Goal: Task Accomplishment & Management: Manage account settings

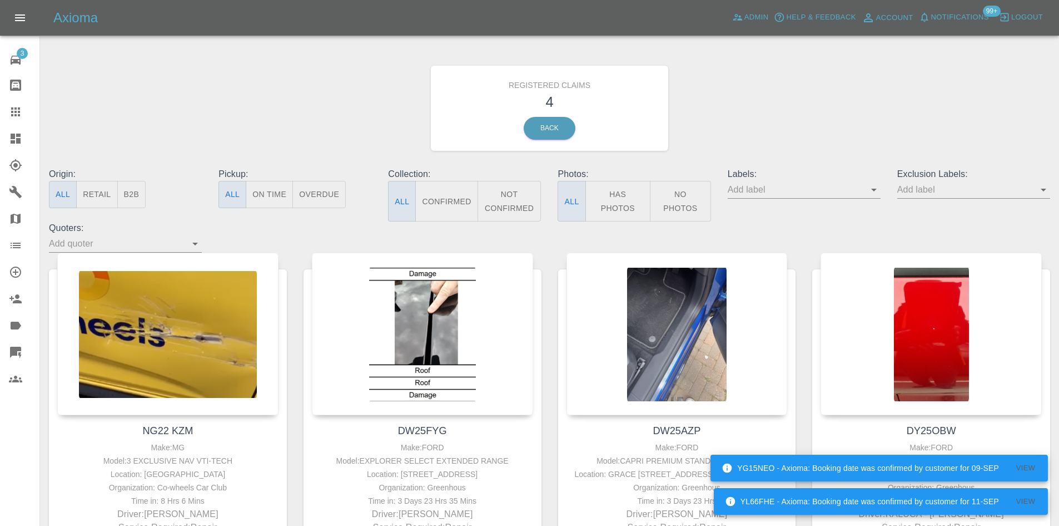
click at [13, 151] on link "Dashboard" at bounding box center [19, 138] width 39 height 27
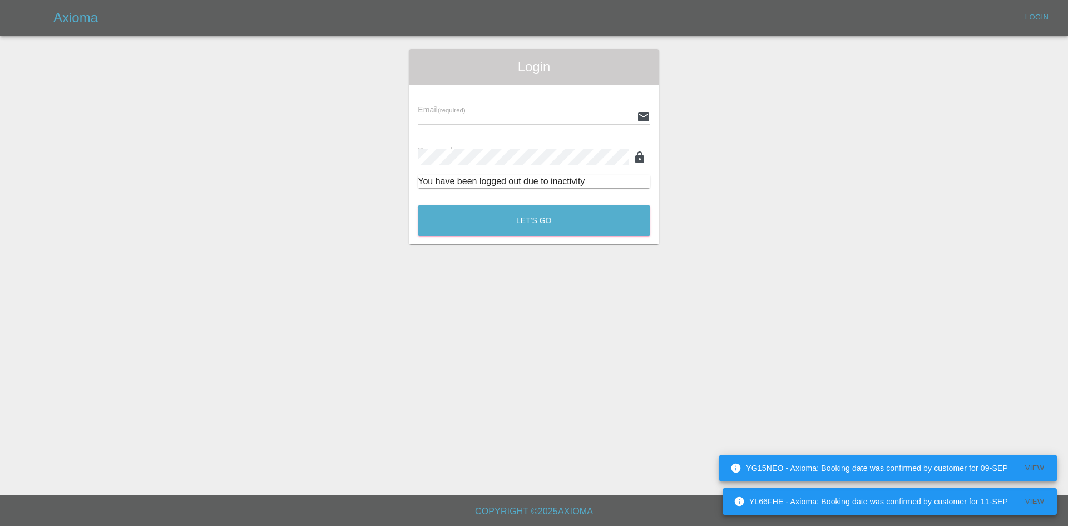
type input "alex.kennett@axioma.co.uk"
click at [508, 241] on div "Login Email (required) alex.kennett@axioma.co.uk Password (required) You have b…" at bounding box center [534, 146] width 250 height 195
click at [503, 236] on div "Let's Go" at bounding box center [534, 218] width 234 height 42
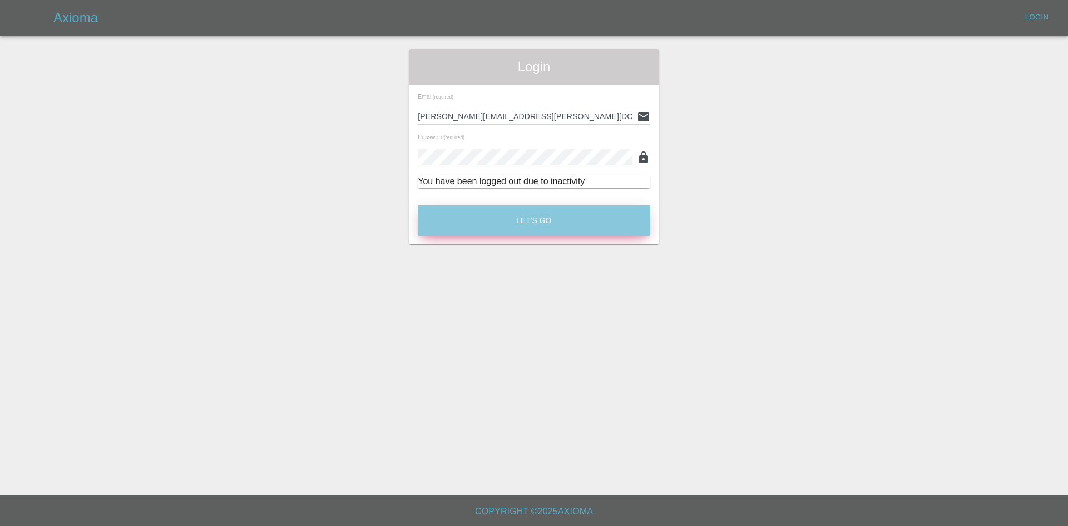
click at [484, 219] on button "Let's Go" at bounding box center [534, 220] width 232 height 31
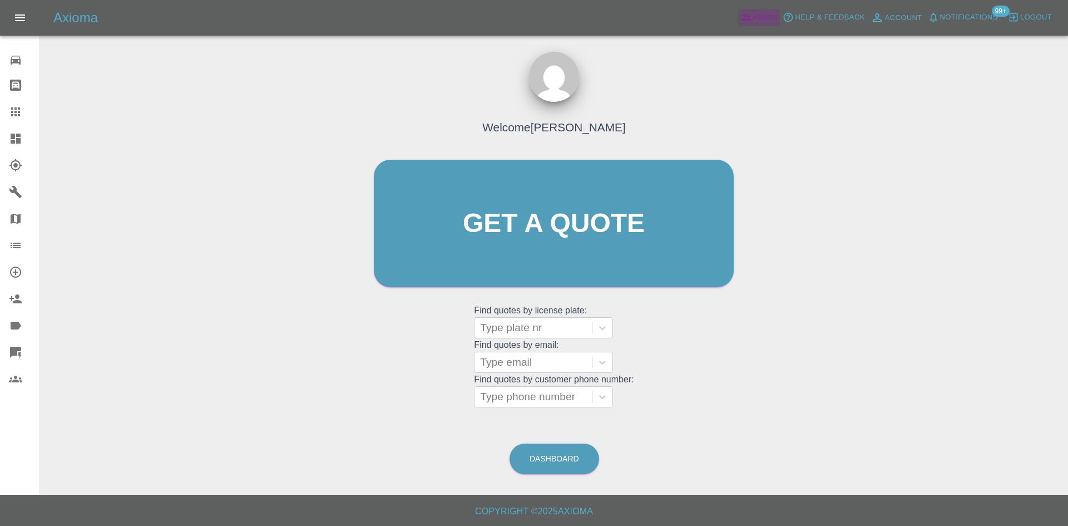
click at [770, 22] on span "Admin" at bounding box center [765, 17] width 24 height 13
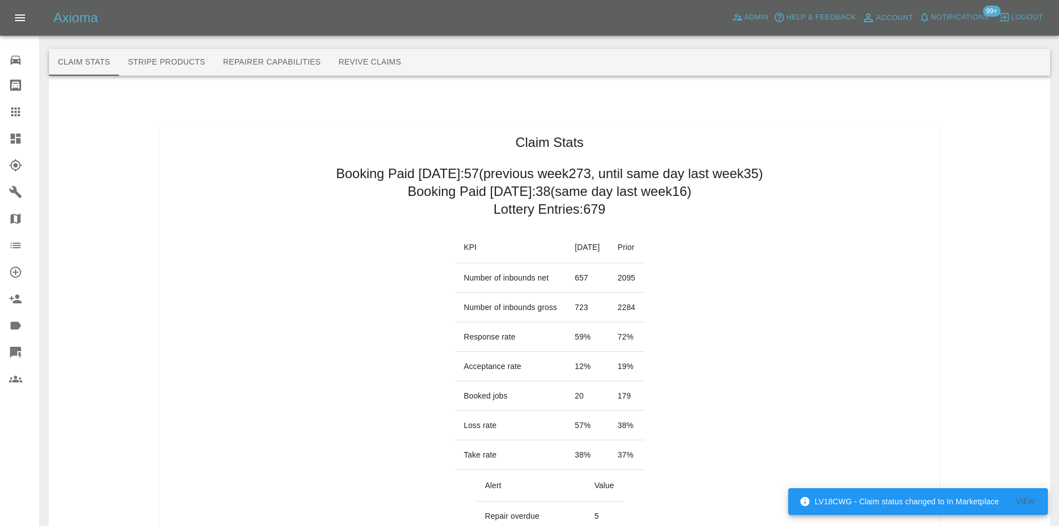
click at [174, 59] on button "Stripe Products" at bounding box center [166, 62] width 95 height 27
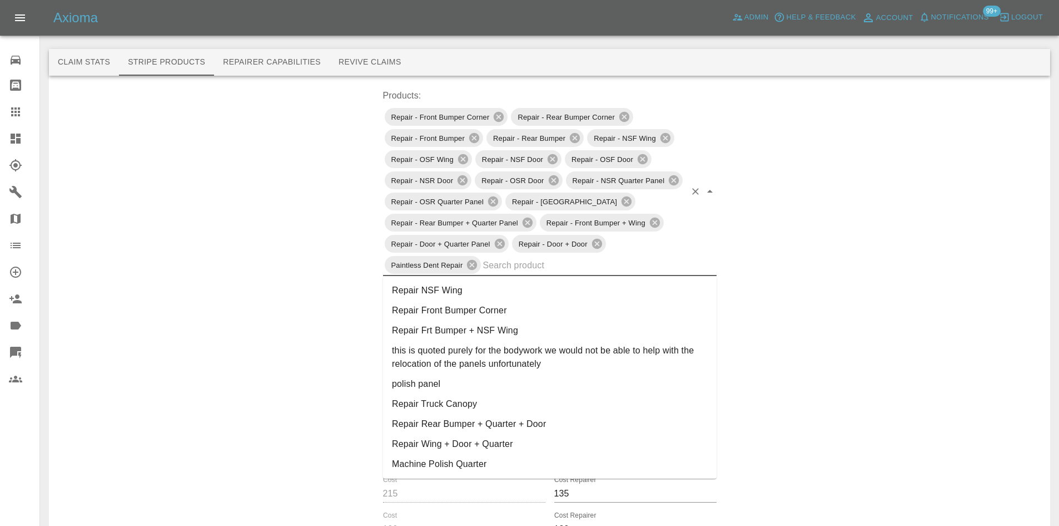
click at [528, 273] on input "text" at bounding box center [584, 264] width 202 height 17
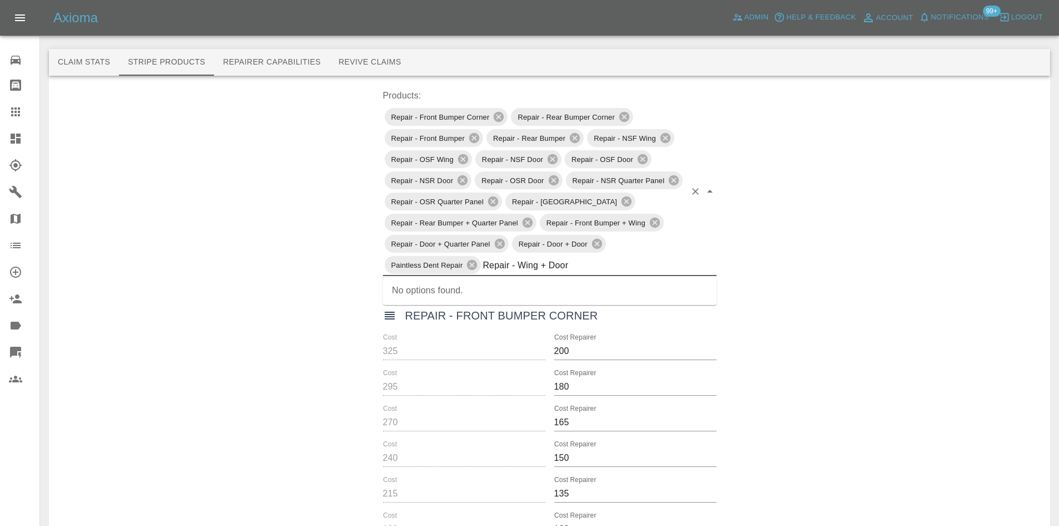
type input "Repair - Wing + Door"
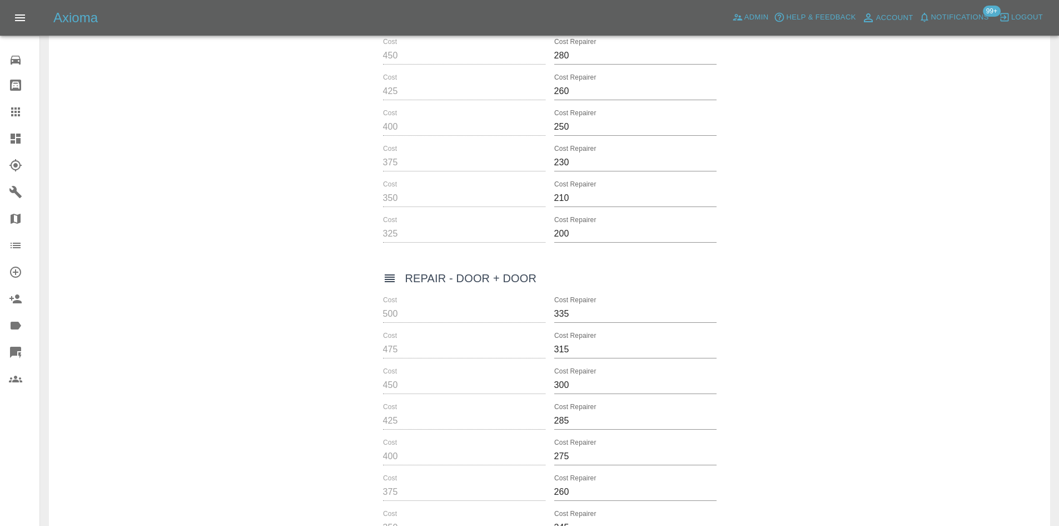
scroll to position [5091, 0]
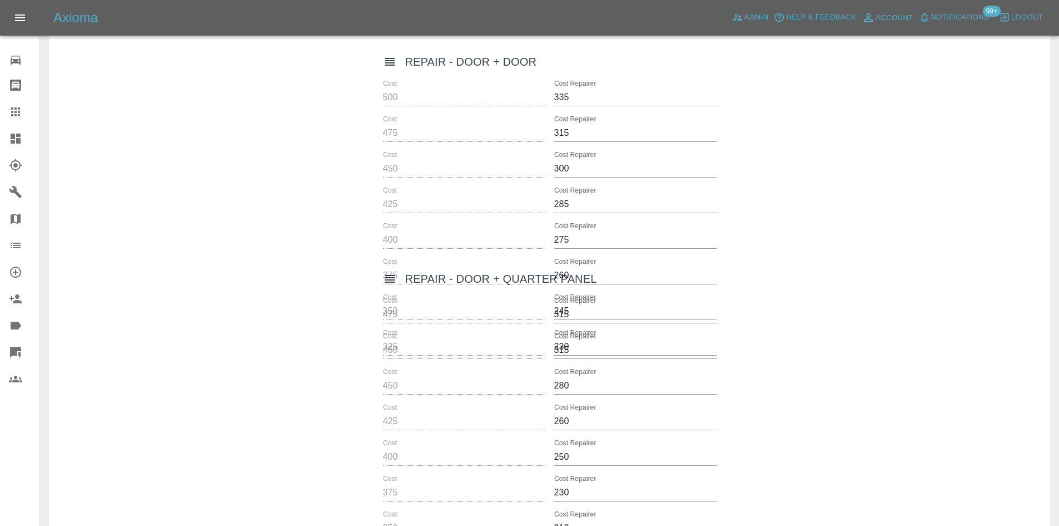
drag, startPoint x: 383, startPoint y: 278, endPoint x: 400, endPoint y: 61, distance: 217.5
click at [400, 61] on div "Repair - Door + Door" at bounding box center [550, 62] width 334 height 18
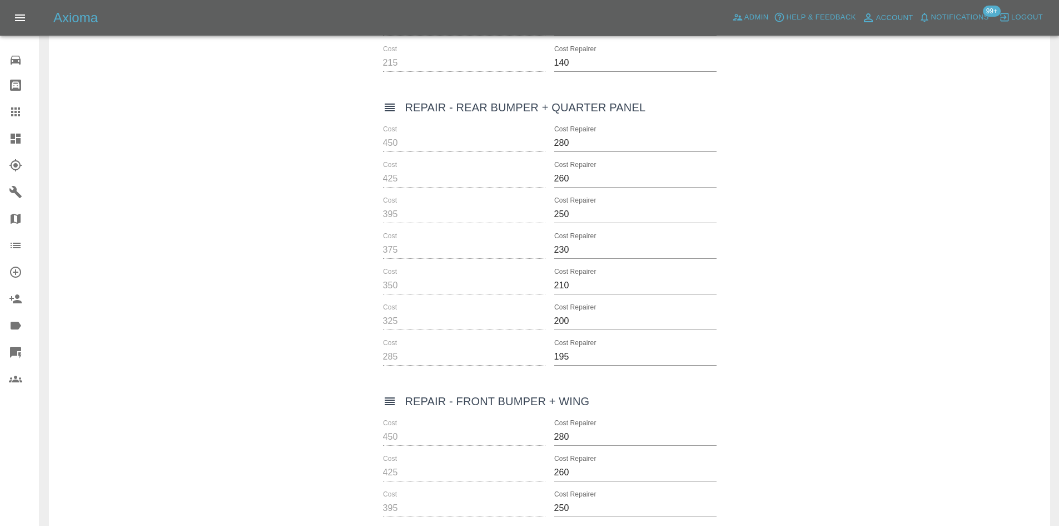
scroll to position [4312, 0]
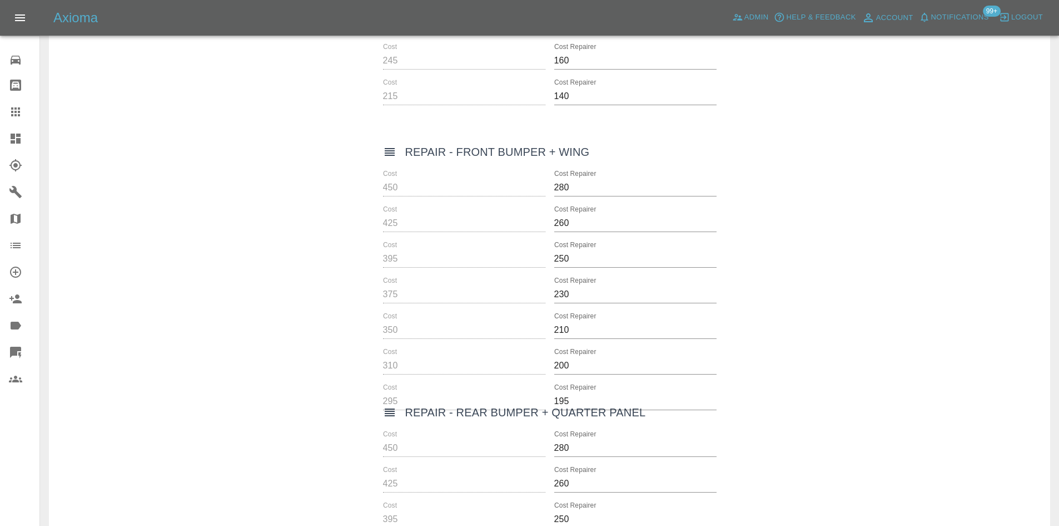
drag, startPoint x: 388, startPoint y: 439, endPoint x: 360, endPoint y: 156, distance: 283.9
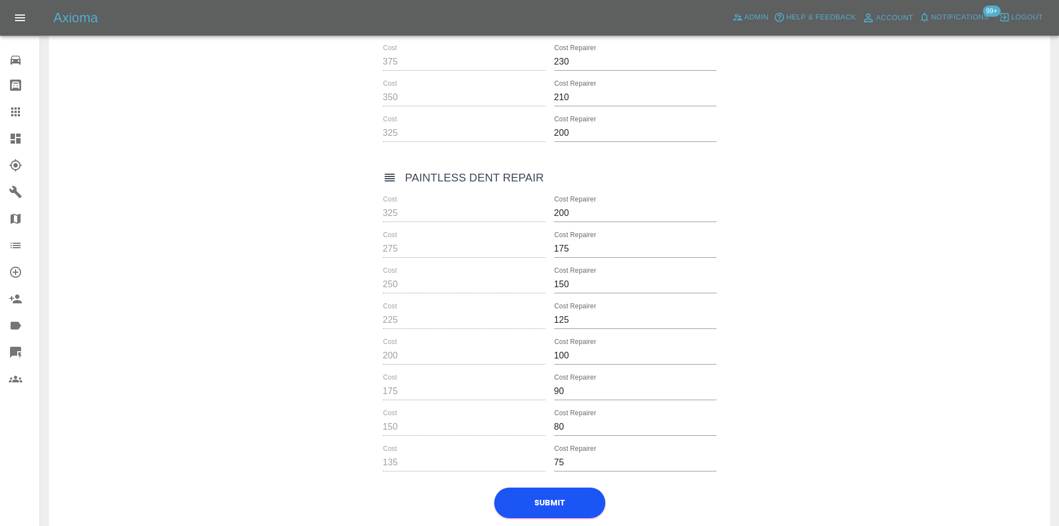
scroll to position [5574, 0]
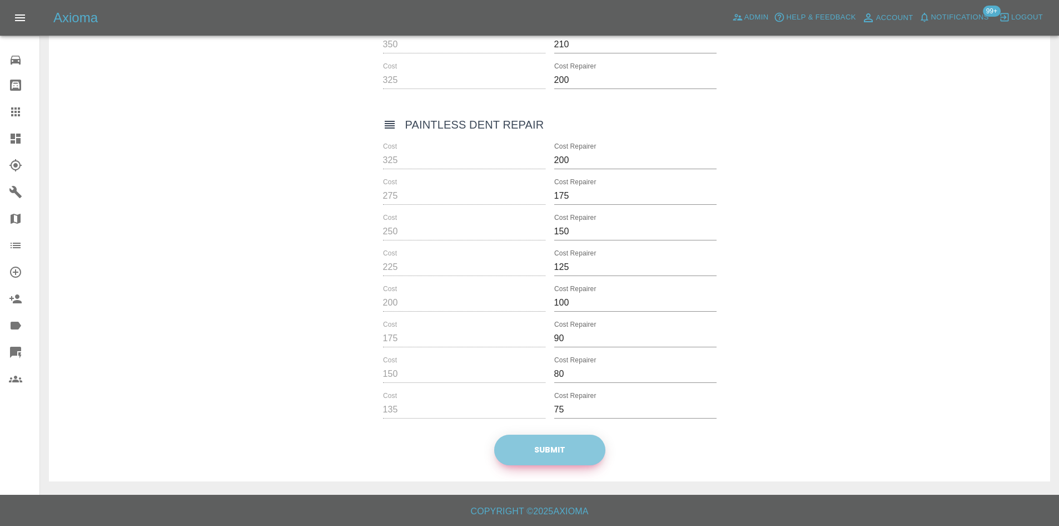
click at [576, 460] on button "Submit" at bounding box center [549, 449] width 111 height 31
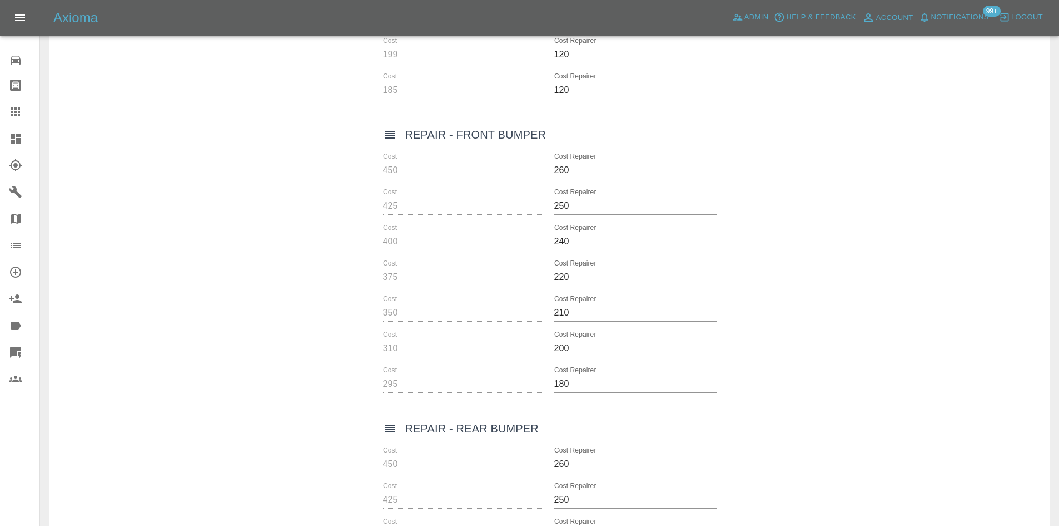
scroll to position [0, 0]
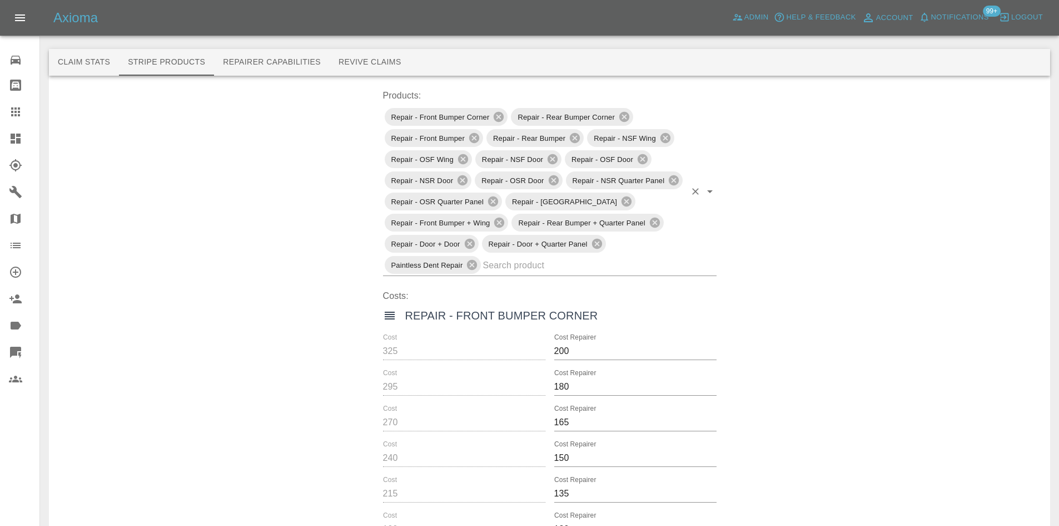
click at [526, 266] on input "text" at bounding box center [584, 264] width 202 height 17
type input "Repair -"
click at [522, 282] on li "Repair - Wing + Door" at bounding box center [550, 290] width 334 height 20
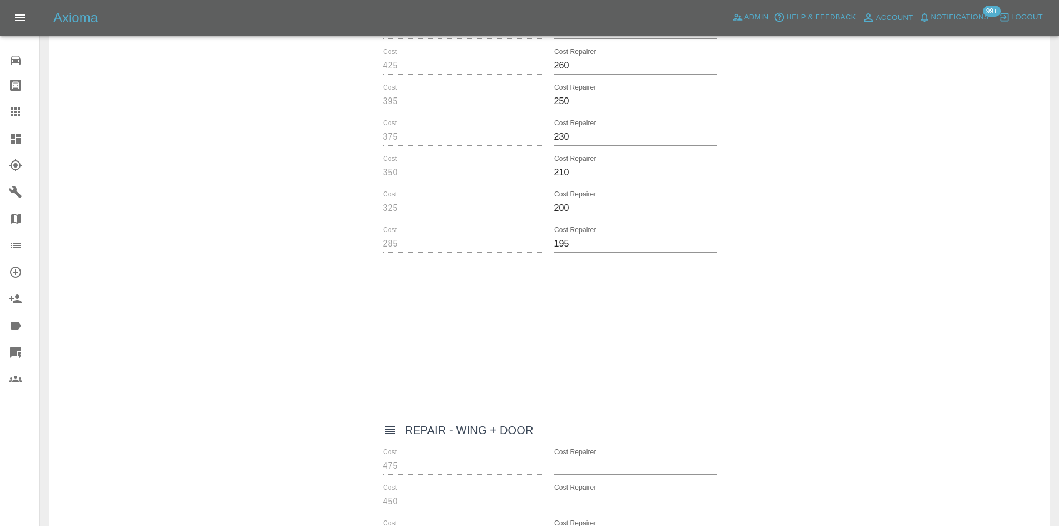
scroll to position [4657, 0]
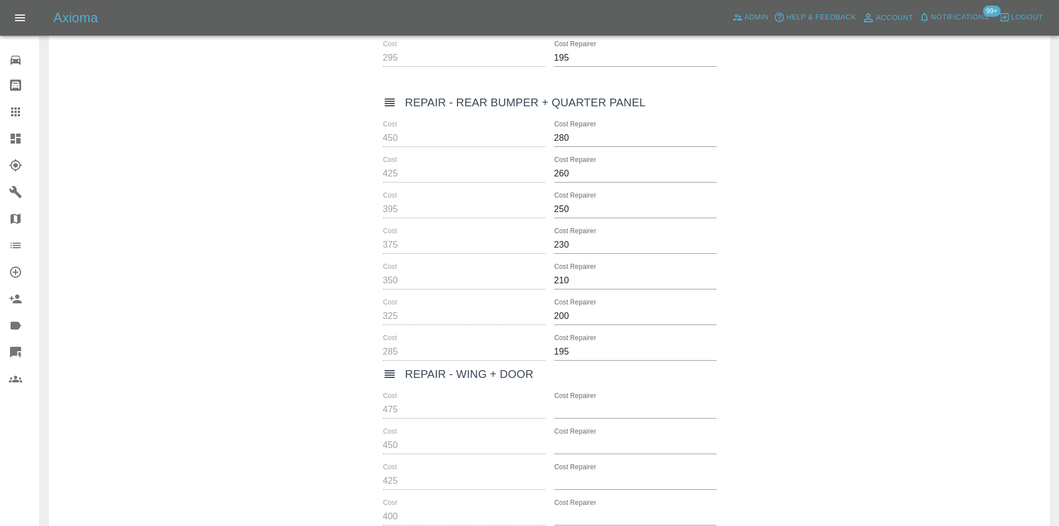
drag, startPoint x: 390, startPoint y: 164, endPoint x: 439, endPoint y: 377, distance: 219.1
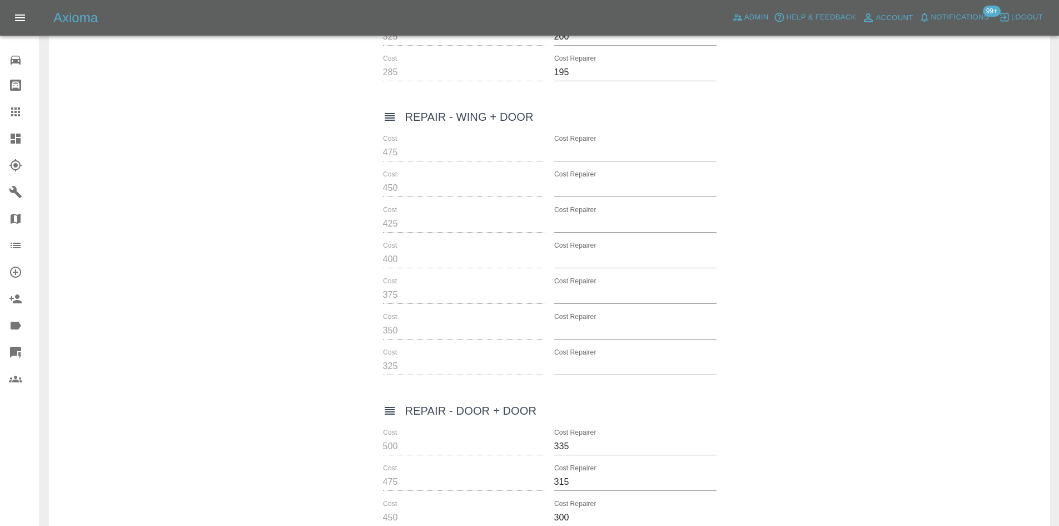
scroll to position [4935, 0]
click at [585, 162] on div "Cost 475 Cost Repairer Cost 450 Cost Repairer Cost 425 Cost Repairer Cost 400 C…" at bounding box center [550, 256] width 334 height 240
click at [603, 161] on input "Cost Repairer" at bounding box center [635, 154] width 162 height 18
type input "335"
type input "315"
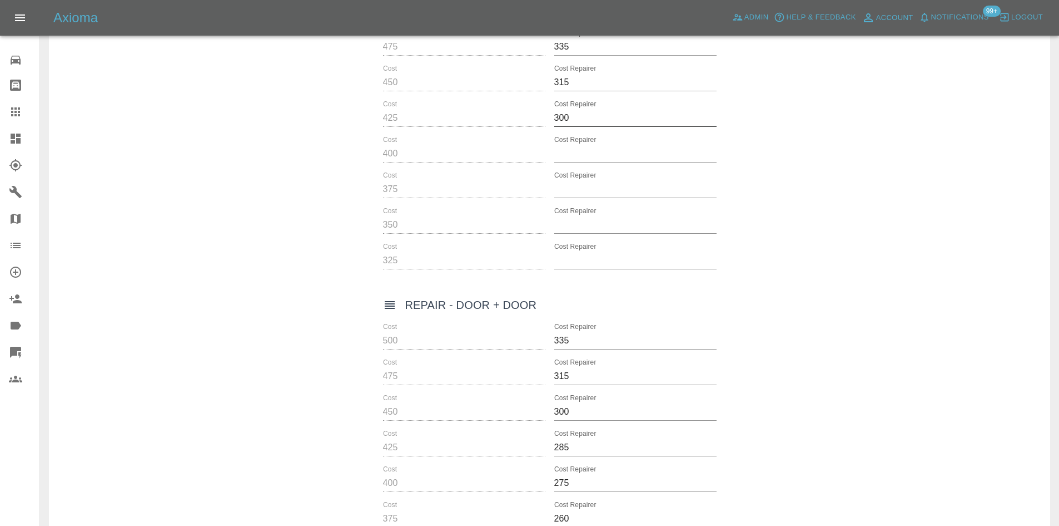
scroll to position [5046, 0]
type input "300"
click at [595, 151] on input "Cost Repairer" at bounding box center [635, 149] width 162 height 18
type input "285"
type input "275"
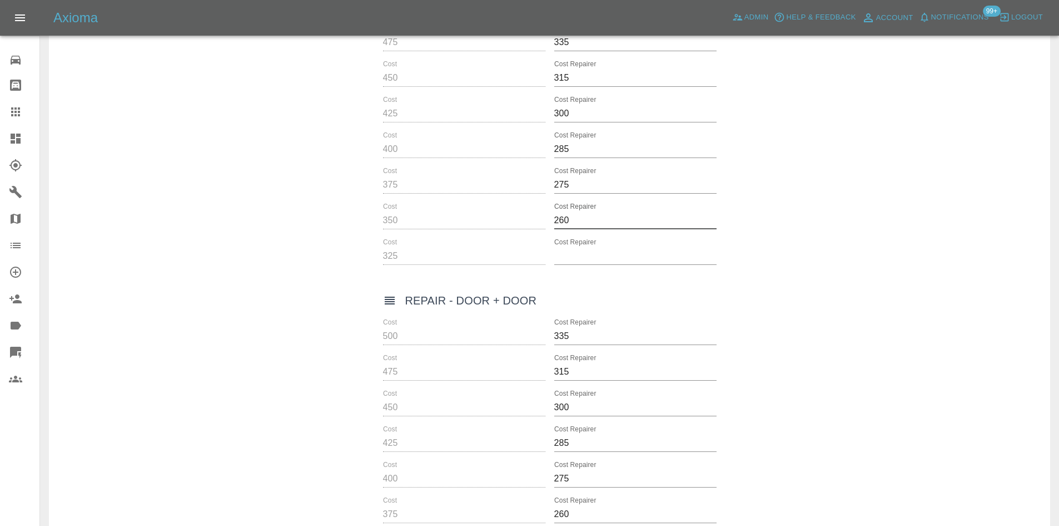
type input "260"
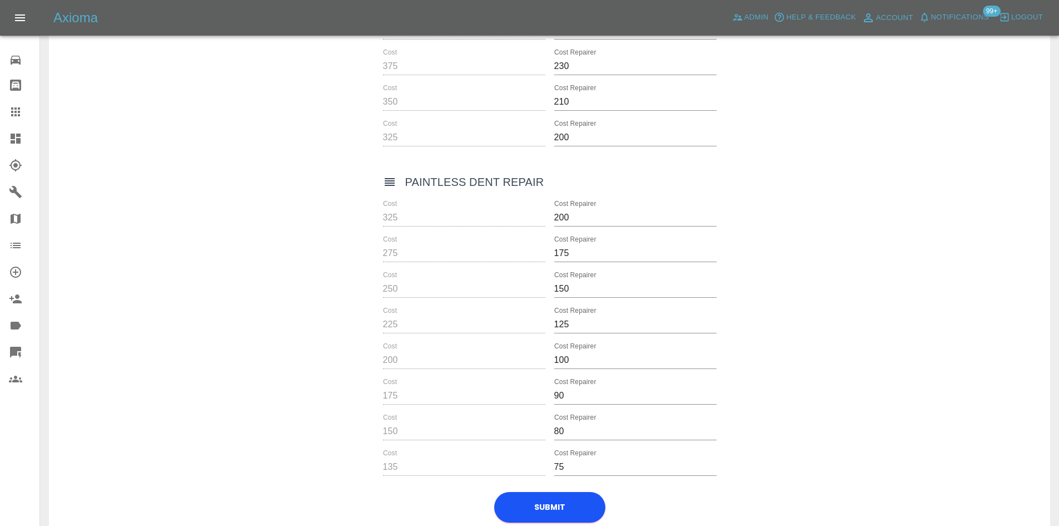
scroll to position [5868, 0]
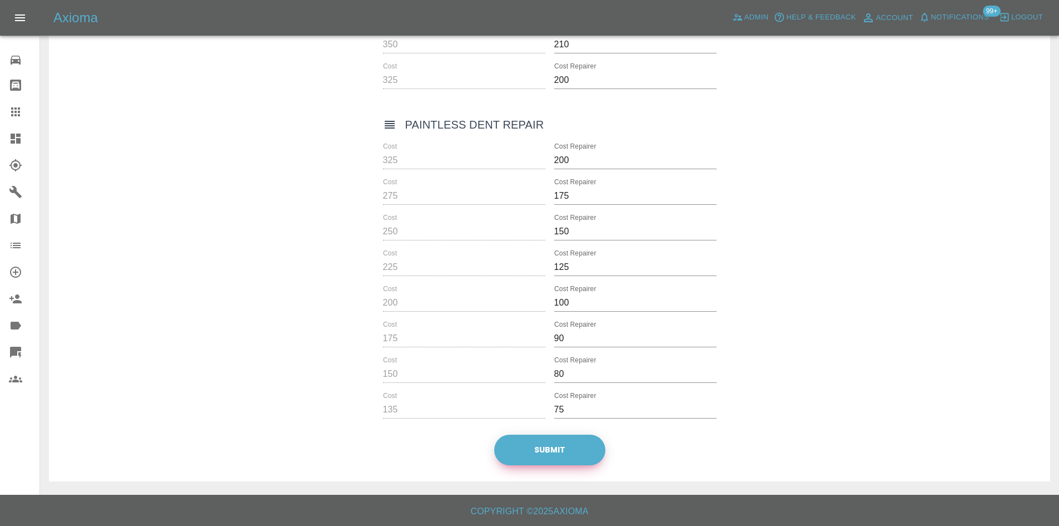
type input "245"
click at [587, 460] on button "Submit" at bounding box center [549, 449] width 111 height 31
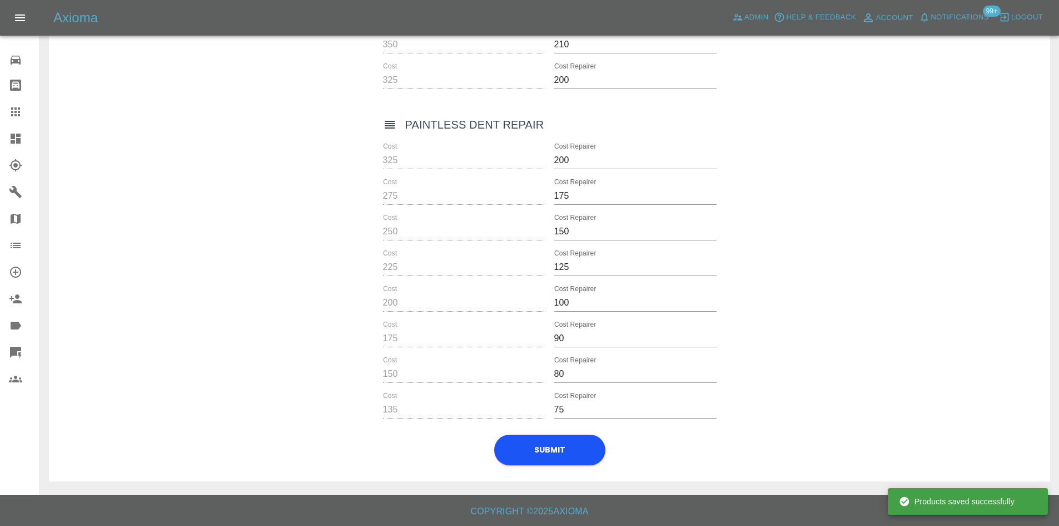
click at [9, 140] on icon at bounding box center [15, 138] width 13 height 13
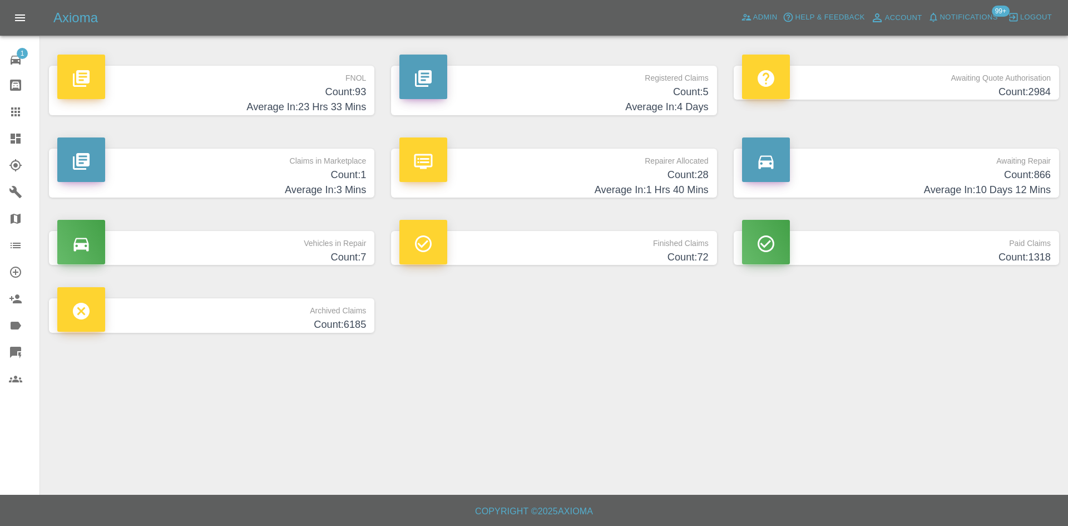
click at [294, 105] on h4 "Average In: 23 Hrs 33 Mins" at bounding box center [211, 107] width 309 height 15
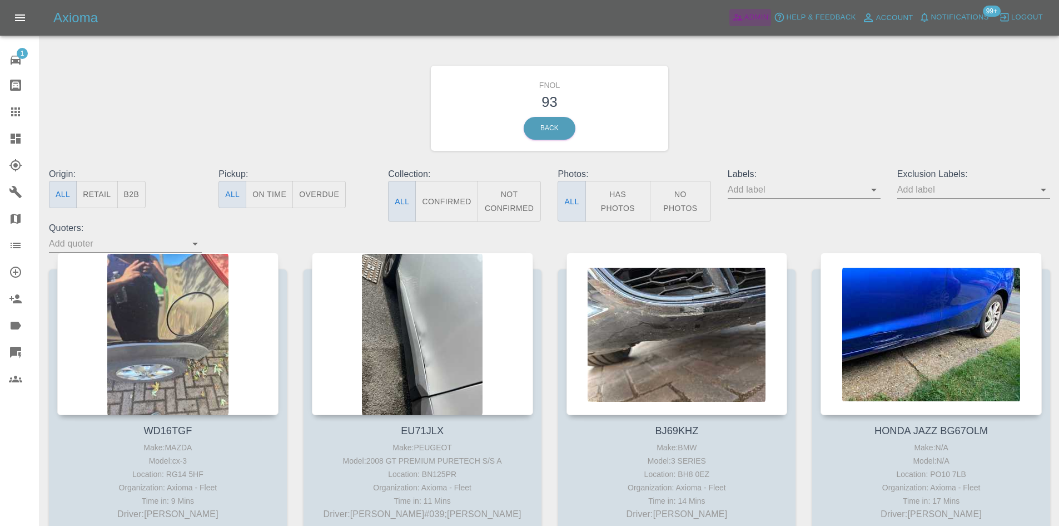
click at [759, 13] on span "Admin" at bounding box center [757, 17] width 24 height 13
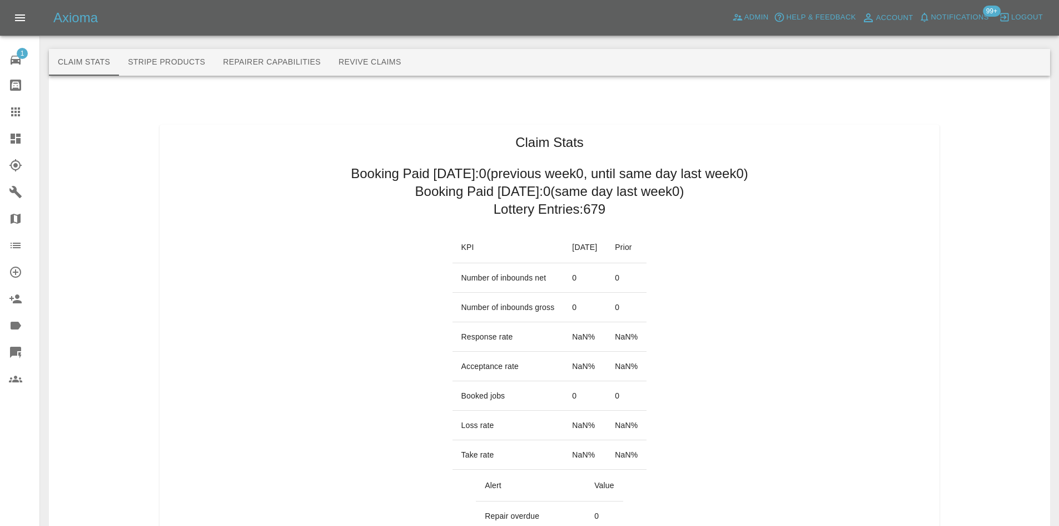
click at [6, 143] on link "Dashboard" at bounding box center [19, 138] width 39 height 27
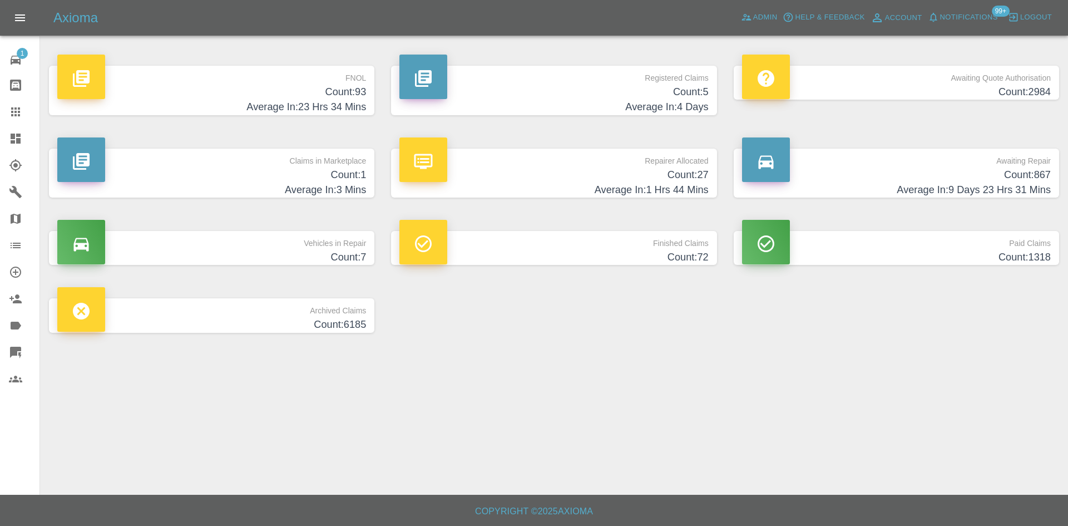
click at [211, 88] on h4 "Count: 93" at bounding box center [211, 92] width 309 height 15
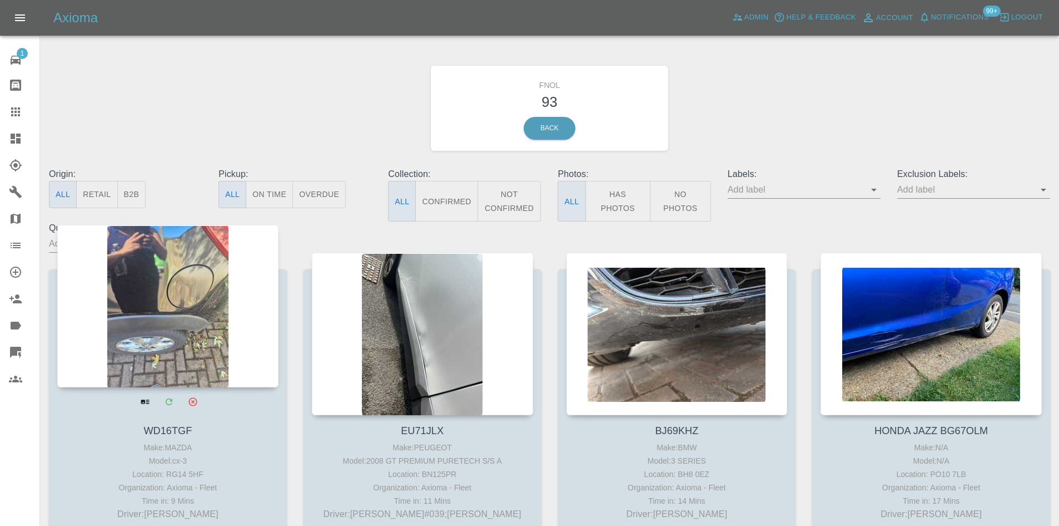
click at [136, 318] on div at bounding box center [167, 306] width 221 height 162
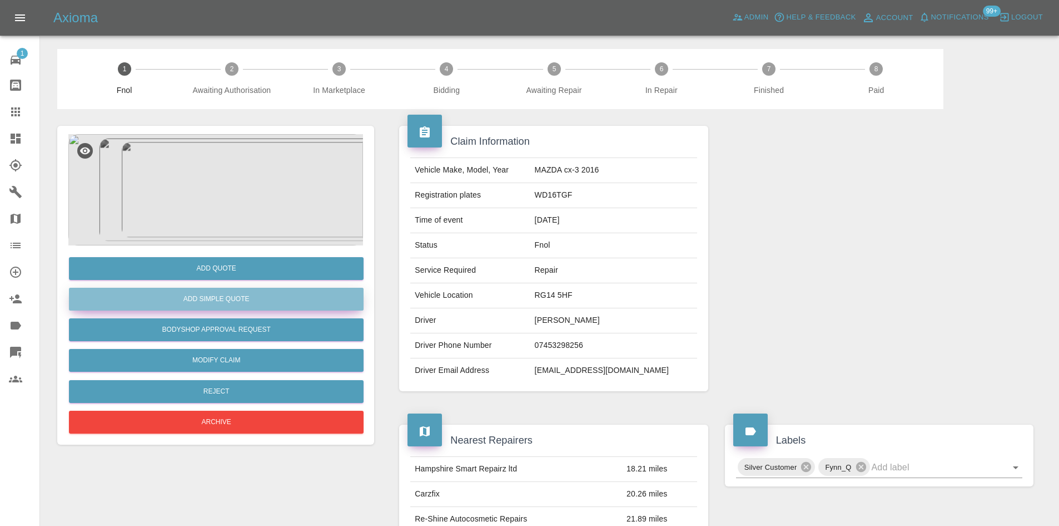
click at [234, 302] on button "Add Simple Quote" at bounding box center [216, 299] width 295 height 23
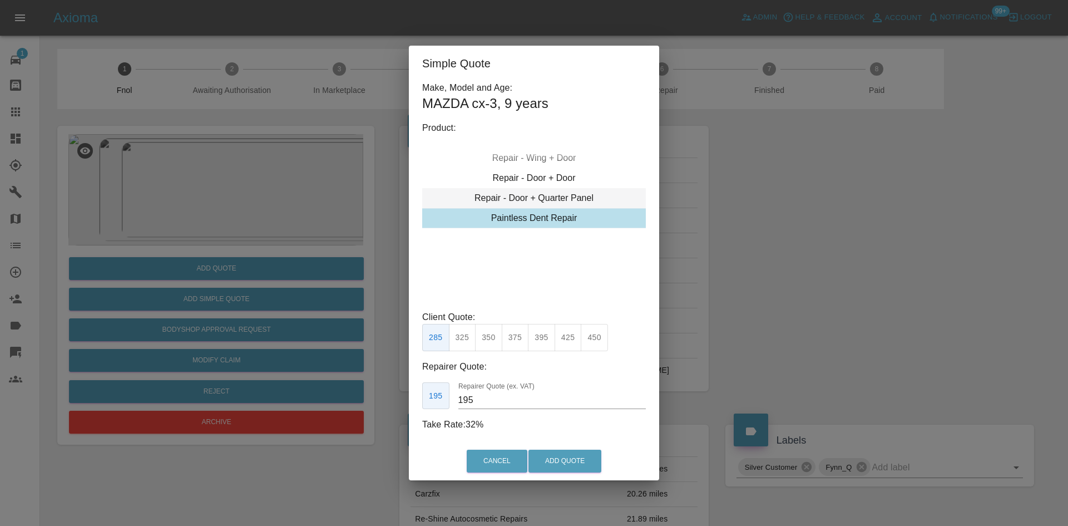
type input "75"
click at [499, 463] on button "Cancel" at bounding box center [497, 460] width 61 height 23
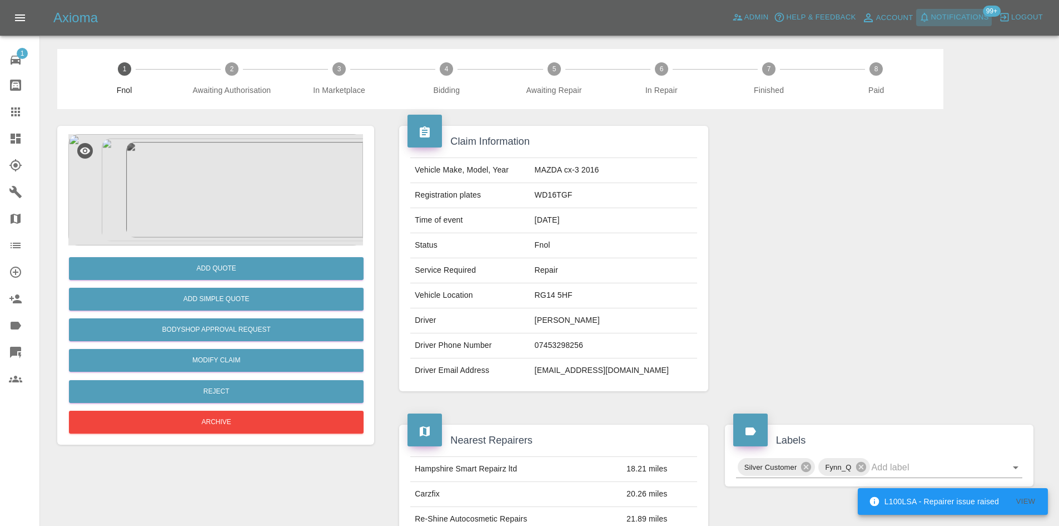
click at [966, 22] on span "Notifications" at bounding box center [961, 17] width 58 height 13
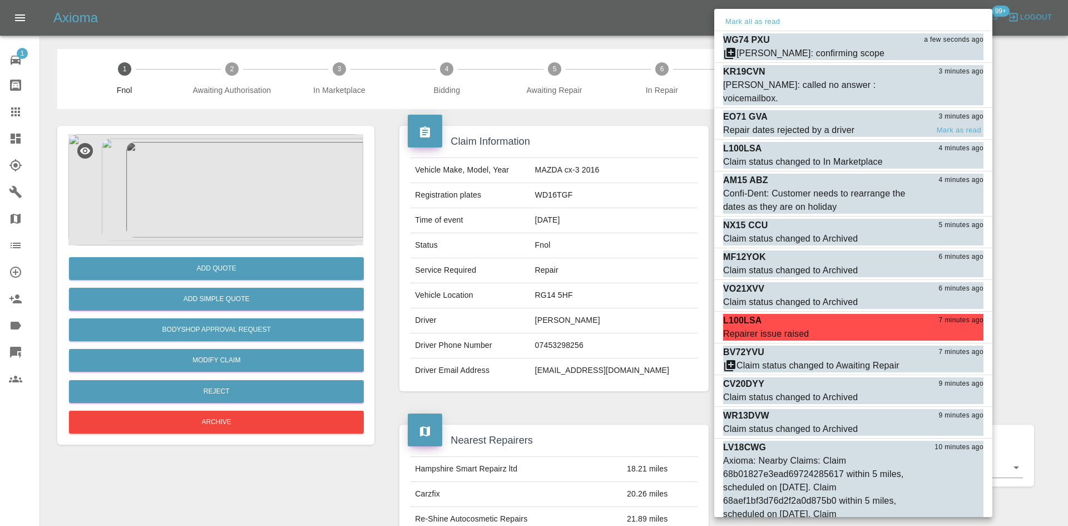
click at [795, 110] on div "EO71 GVA 3 minutes ago" at bounding box center [853, 116] width 260 height 13
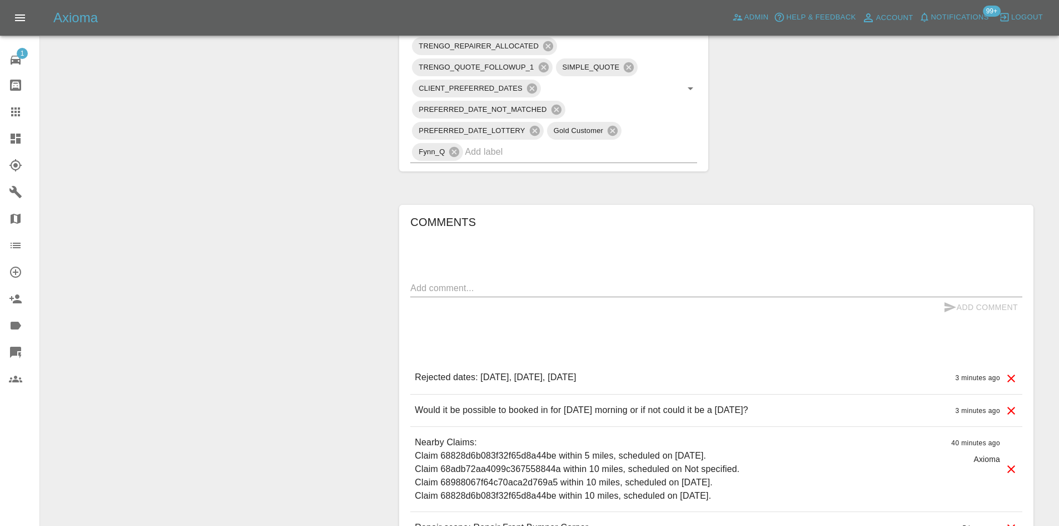
scroll to position [667, 0]
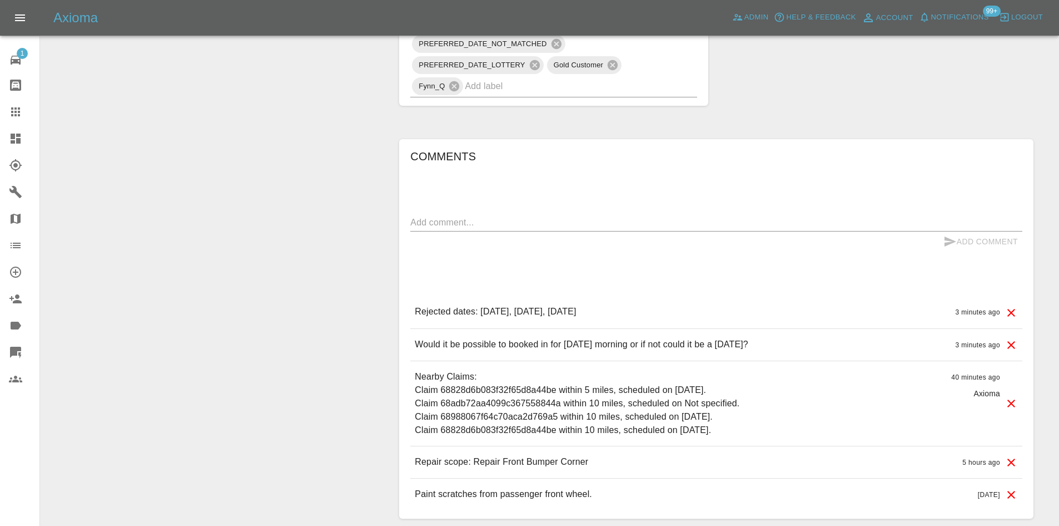
click at [6, 139] on link "Dashboard" at bounding box center [19, 138] width 39 height 27
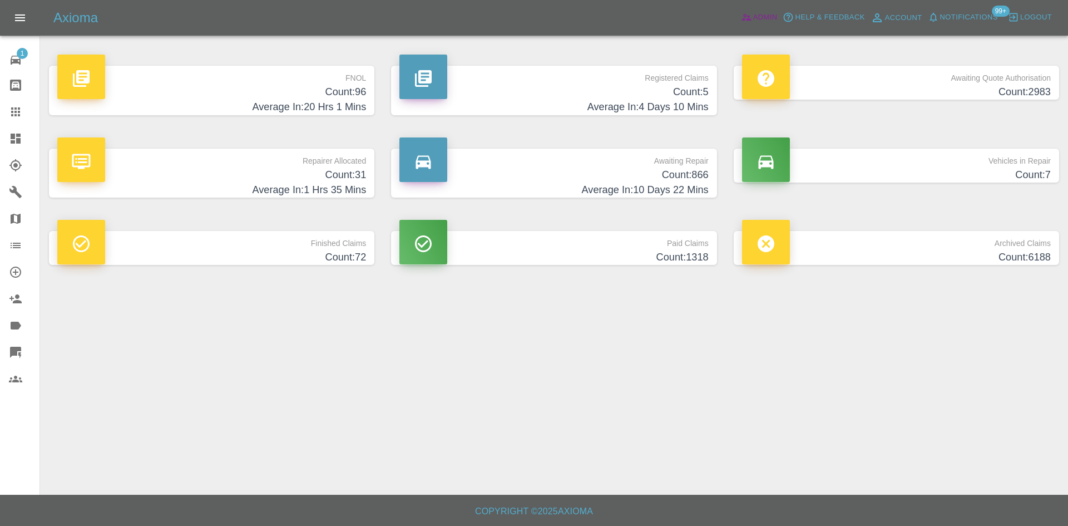
click at [760, 18] on span "Admin" at bounding box center [765, 17] width 24 height 13
click at [596, 85] on h4 "Count: 5" at bounding box center [553, 92] width 309 height 15
click at [636, 87] on h4 "Count: 5" at bounding box center [553, 92] width 309 height 15
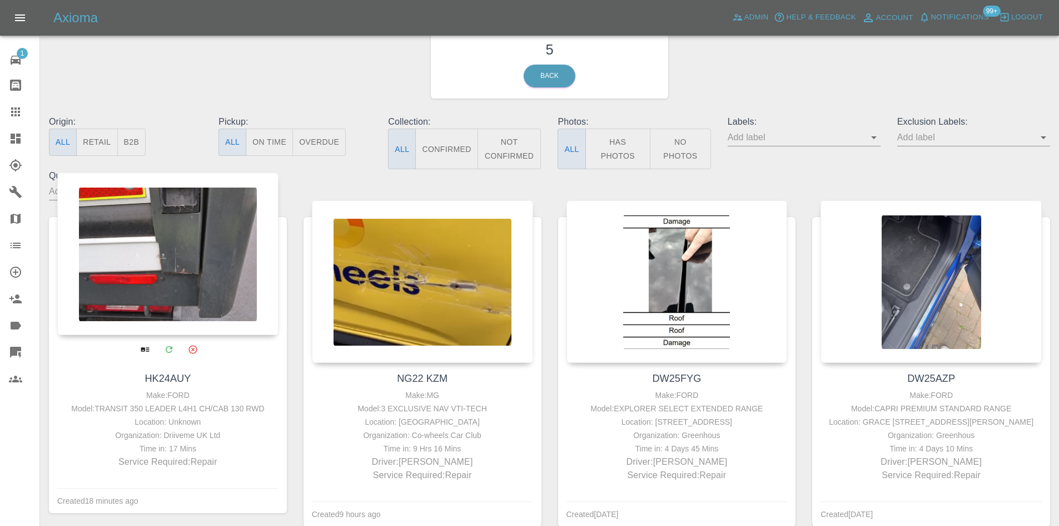
scroll to position [111, 0]
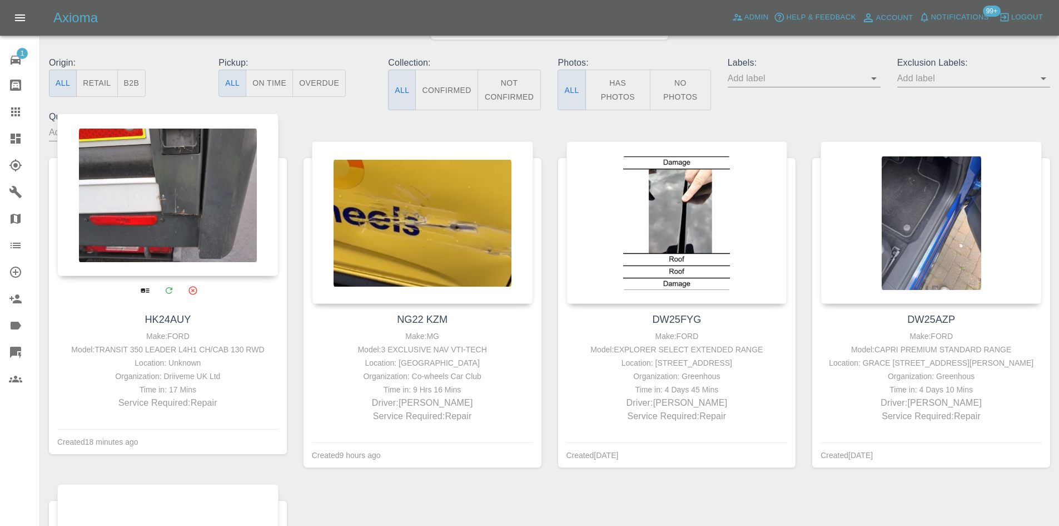
click at [217, 277] on div at bounding box center [168, 290] width 221 height 28
click at [207, 221] on div at bounding box center [167, 194] width 221 height 162
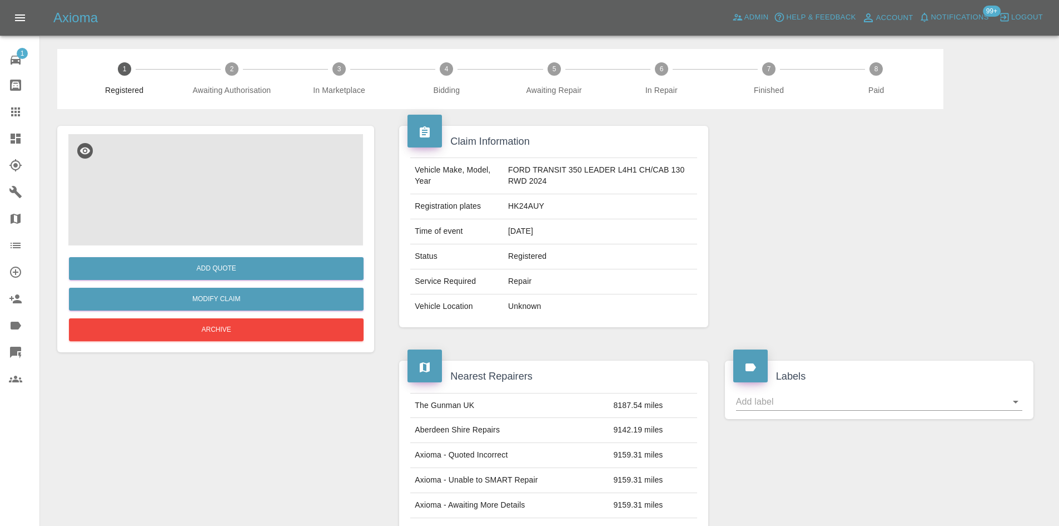
click at [267, 224] on img at bounding box center [215, 189] width 295 height 111
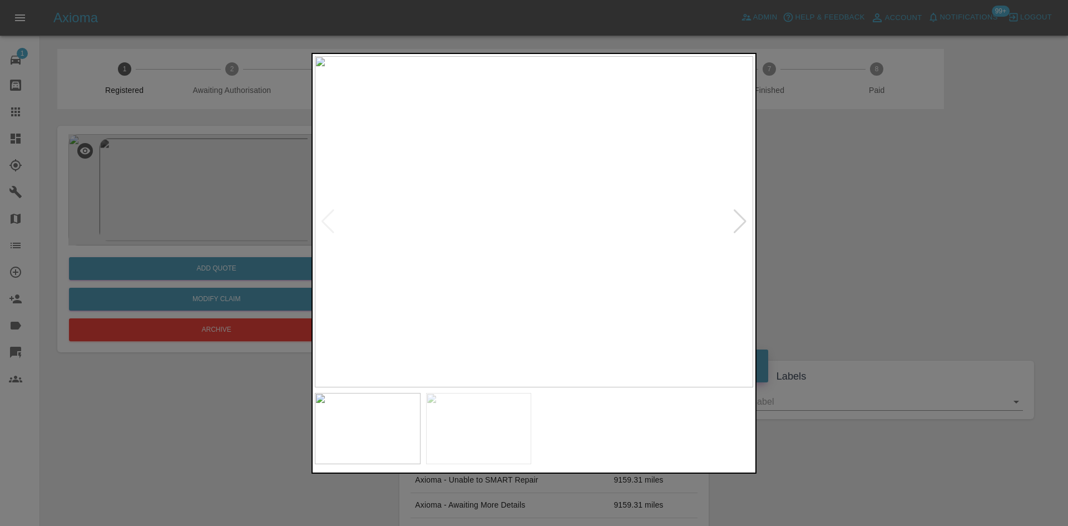
click at [739, 222] on div at bounding box center [739, 221] width 15 height 24
click at [739, 222] on img at bounding box center [534, 221] width 438 height 331
click at [328, 223] on div at bounding box center [327, 221] width 15 height 24
click at [550, 127] on img at bounding box center [534, 221] width 438 height 331
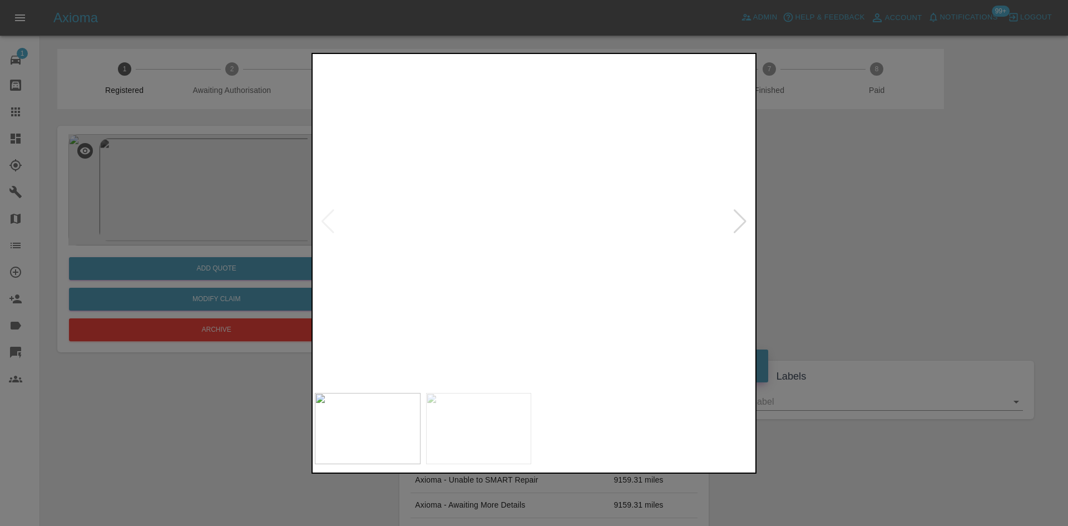
click at [509, 0] on html "Axioma Admin Help & Feedback Account Notifications 99+ Logout 1 Repair home Bod…" at bounding box center [534, 469] width 1068 height 939
click at [545, 415] on div at bounding box center [533, 263] width 445 height 420
click at [462, 185] on img at bounding box center [421, 194] width 1315 height 993
click at [855, 261] on div at bounding box center [534, 263] width 1068 height 526
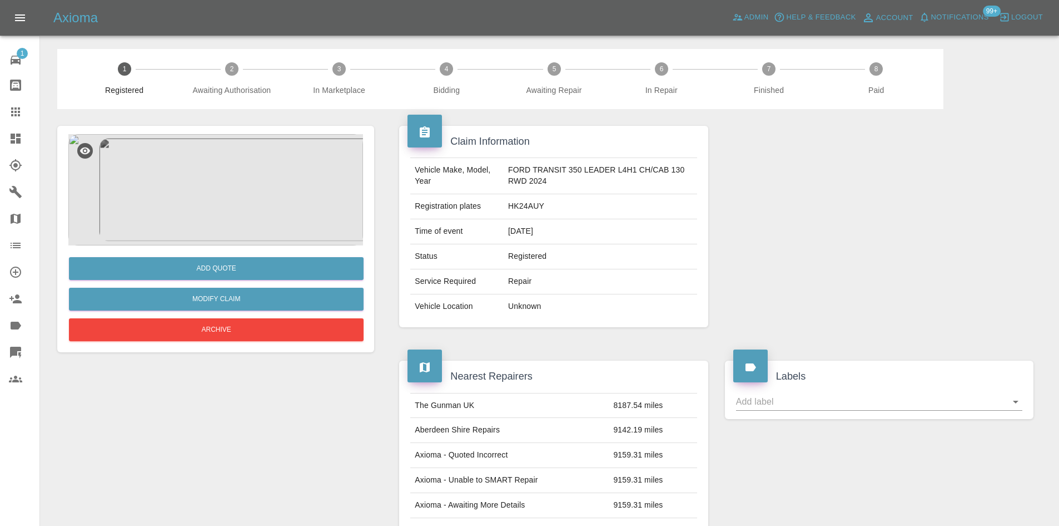
click at [4, 136] on link "Dashboard" at bounding box center [19, 138] width 39 height 27
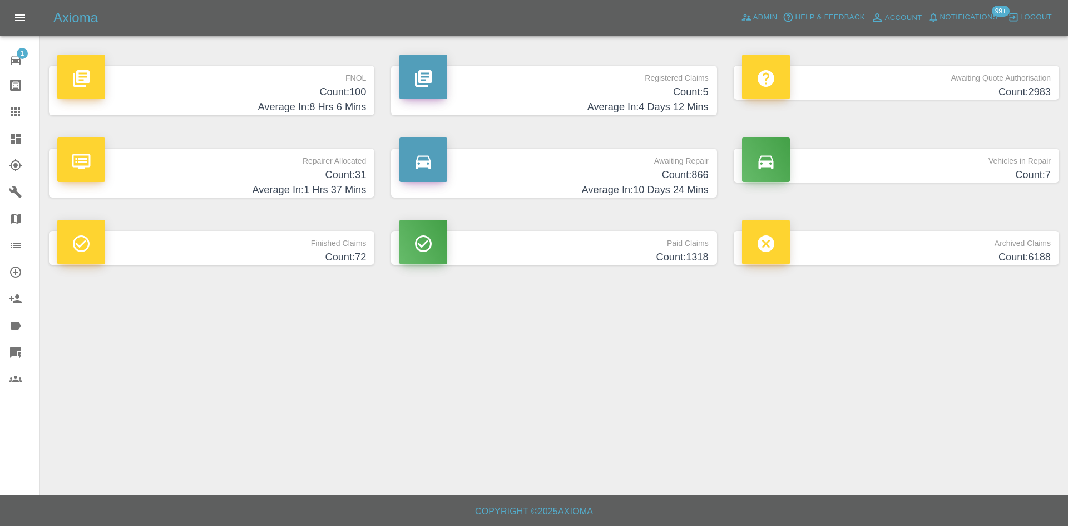
click at [283, 127] on div "FNOL Count: 100 Average In: 8 Hrs 6 Mins" at bounding box center [212, 90] width 342 height 83
click at [288, 111] on h4 "Average In: 8 Hrs 6 Mins" at bounding box center [211, 107] width 309 height 15
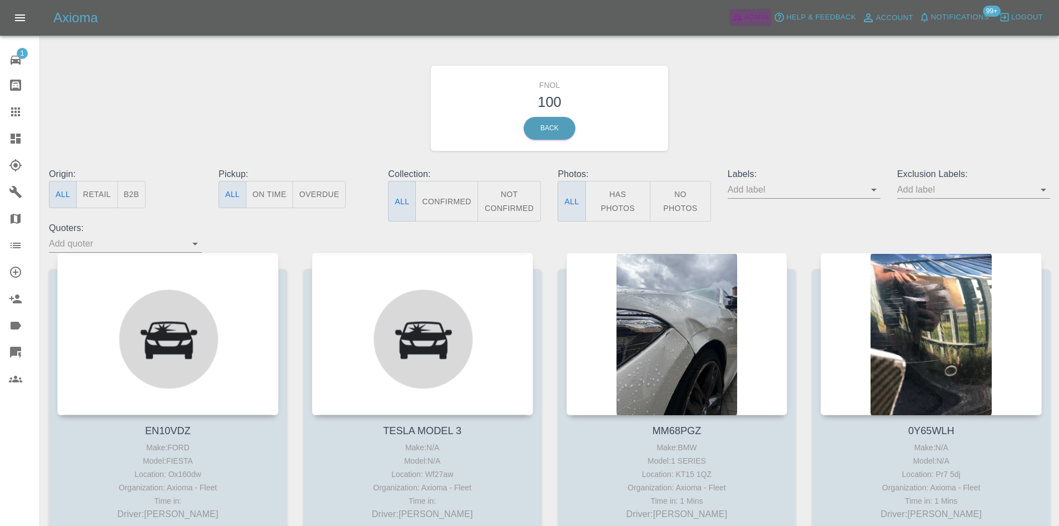
click at [757, 22] on span "Admin" at bounding box center [757, 17] width 24 height 13
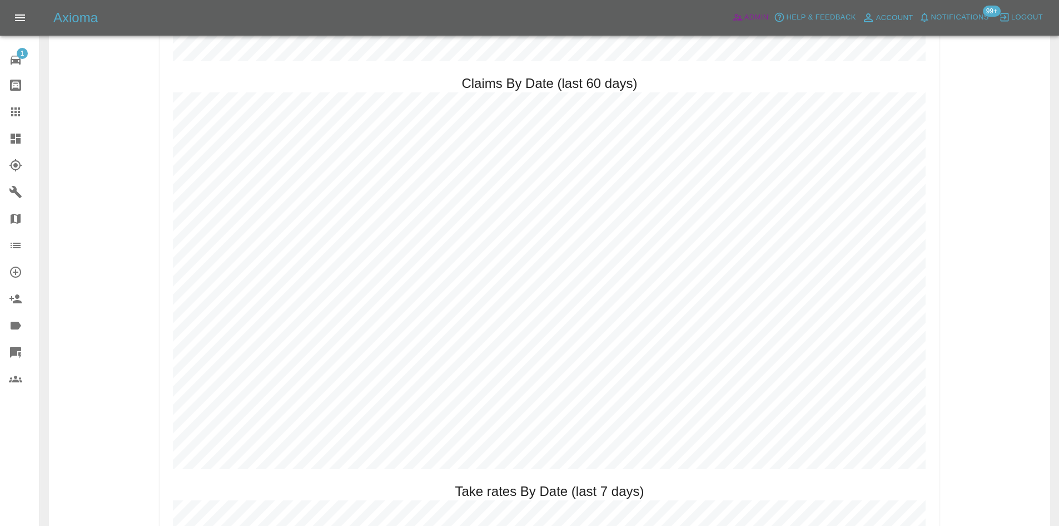
scroll to position [1203, 0]
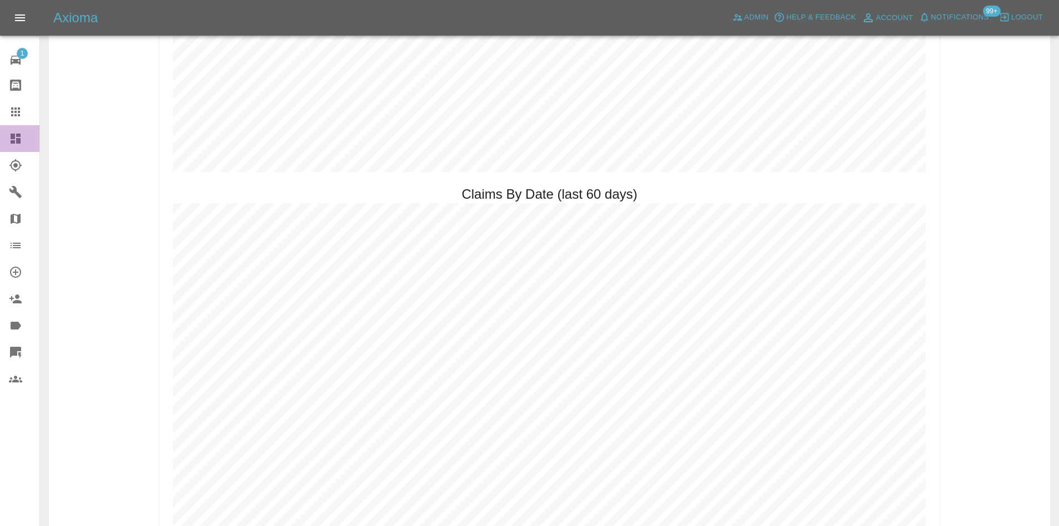
click at [11, 142] on icon at bounding box center [16, 138] width 10 height 10
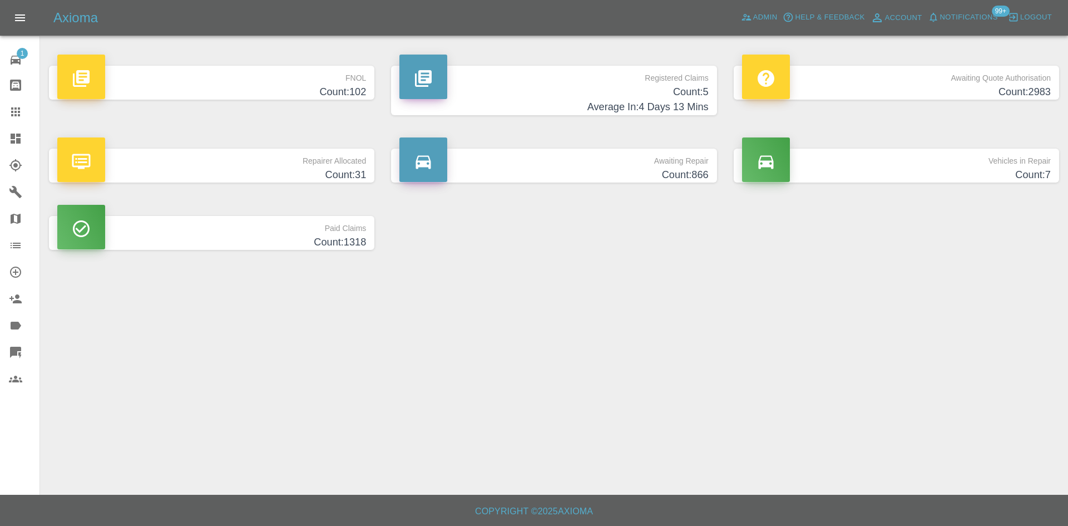
click at [508, 106] on h4 "Average In: 4 Days 13 Mins" at bounding box center [553, 107] width 309 height 15
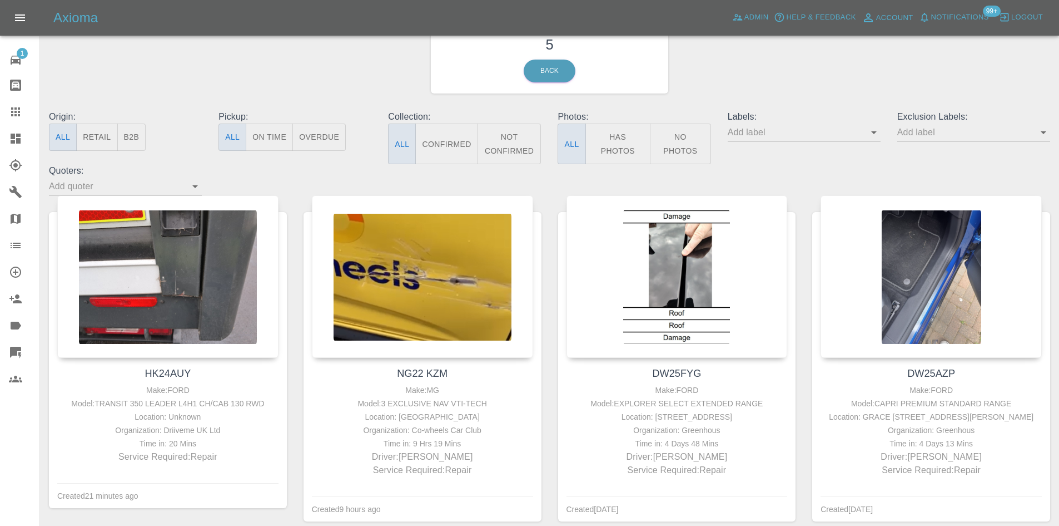
scroll to position [111, 0]
